Goal: Find specific page/section: Find specific page/section

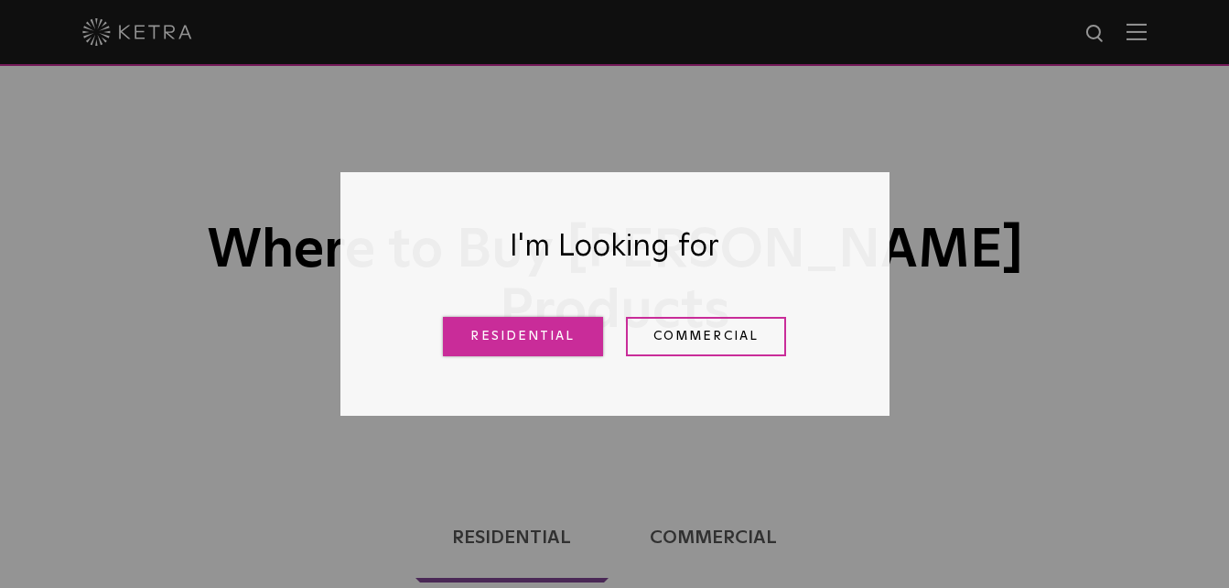
click at [526, 334] on link "Residential" at bounding box center [523, 336] width 160 height 39
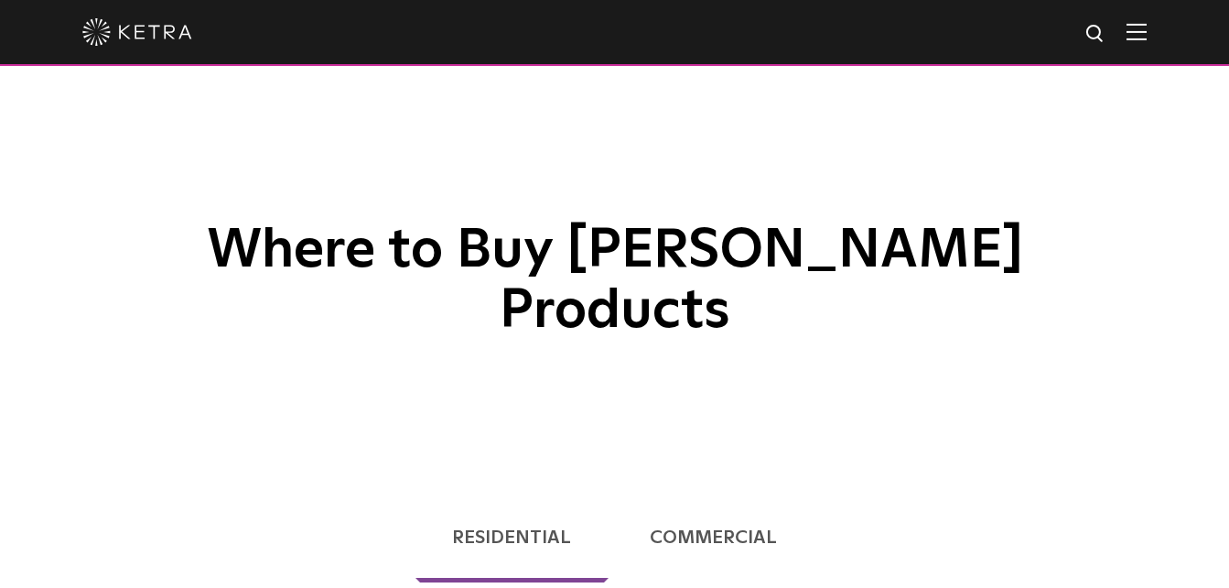
click at [526, 334] on div "Where to Buy [PERSON_NAME] Products" at bounding box center [614, 230] width 1229 height 460
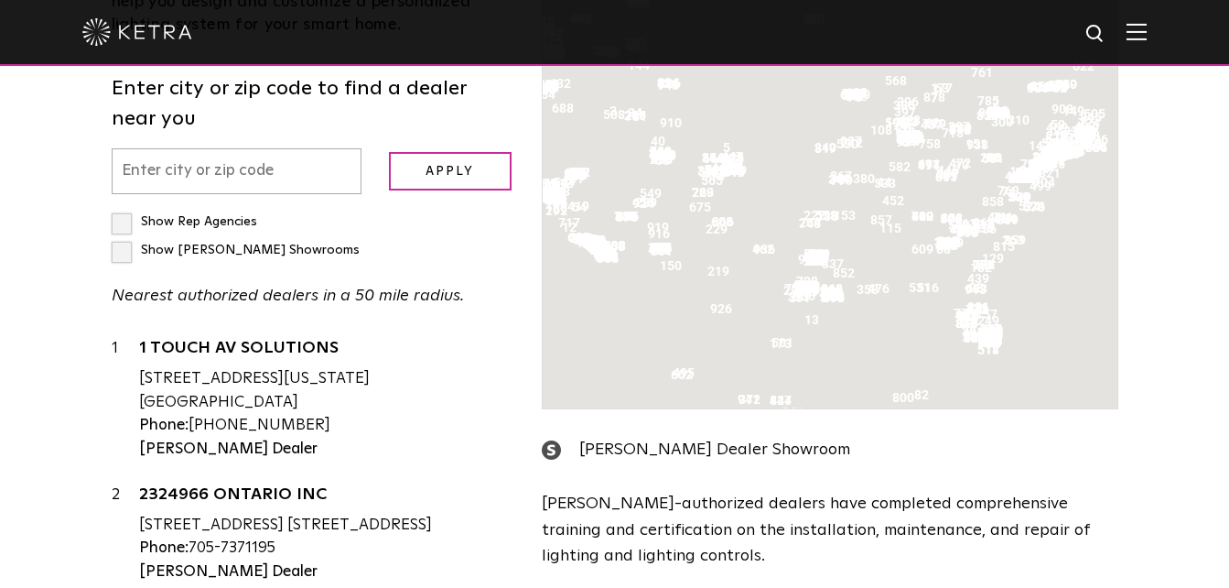
click at [287, 256] on label "Show [PERSON_NAME] Showrooms" at bounding box center [236, 249] width 248 height 13
click at [124, 220] on input "Show [PERSON_NAME] Showrooms" at bounding box center [118, 214] width 12 height 12
click at [287, 256] on label "Show [PERSON_NAME] Showrooms" at bounding box center [236, 249] width 248 height 13
click at [124, 220] on input "Show [PERSON_NAME] Showrooms" at bounding box center [118, 214] width 12 height 12
click at [283, 256] on label "Show [PERSON_NAME] Showrooms" at bounding box center [236, 249] width 248 height 13
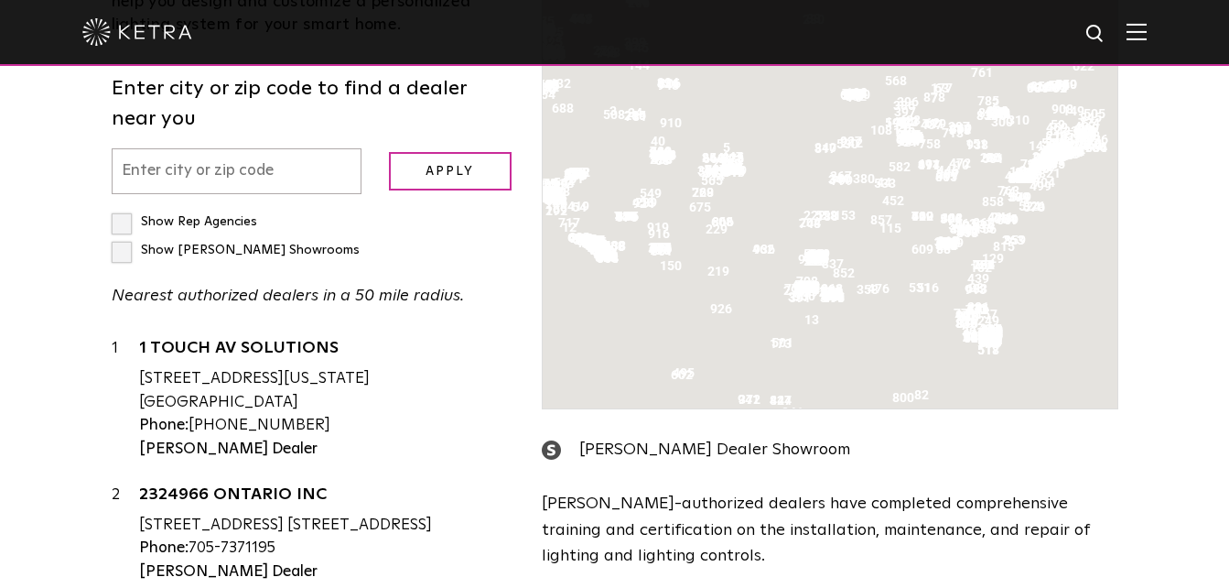
click at [124, 220] on input "Show [PERSON_NAME] Showrooms" at bounding box center [118, 214] width 12 height 12
checkbox input "true"
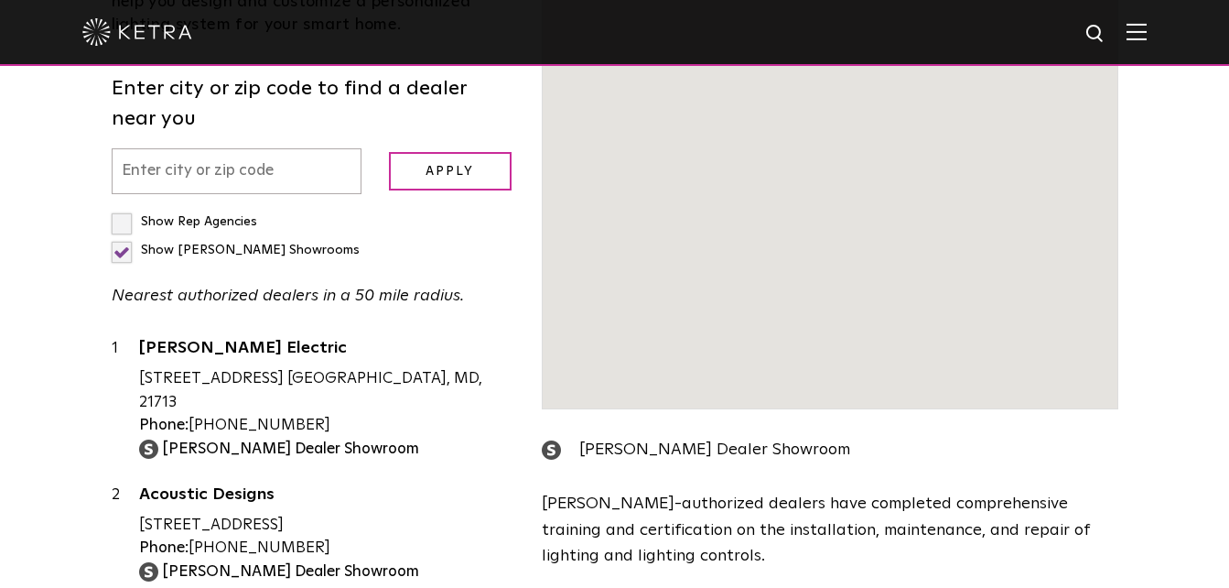
scroll to position [515, 0]
